Goal: Information Seeking & Learning: Learn about a topic

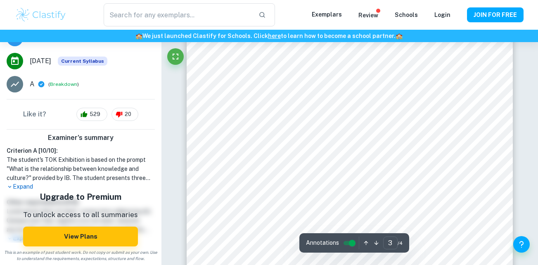
scroll to position [1268, 0]
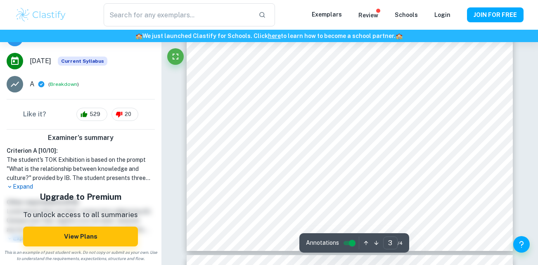
type input "4"
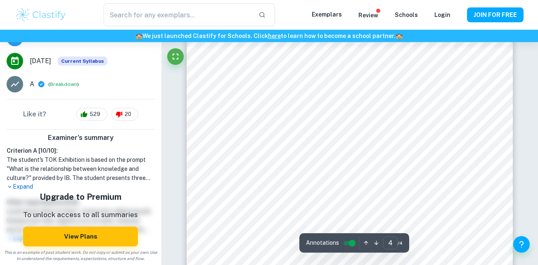
scroll to position [1568, 0]
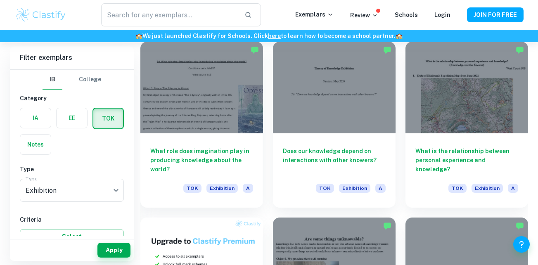
scroll to position [418, 0]
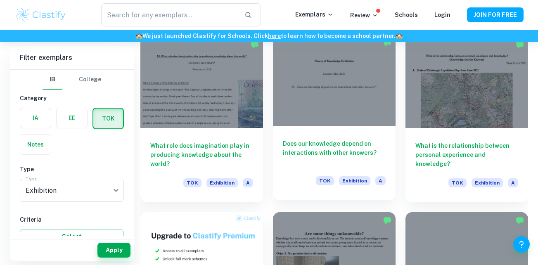
click at [320, 136] on div "Does our knowledge depend on interactions with other knowers? TOK Exhibition A" at bounding box center [334, 163] width 123 height 74
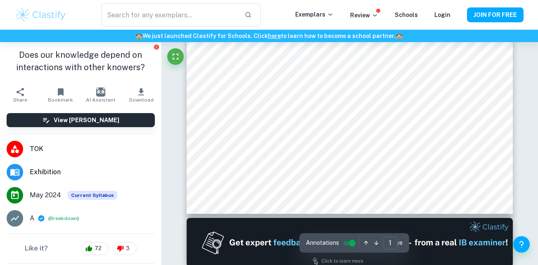
type input "2"
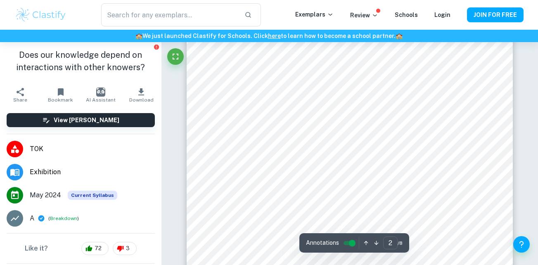
scroll to position [538, 0]
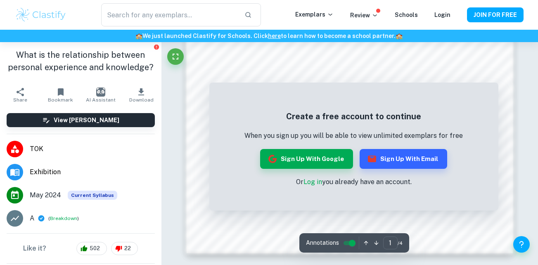
scroll to position [648, 0]
